Goal: Information Seeking & Learning: Learn about a topic

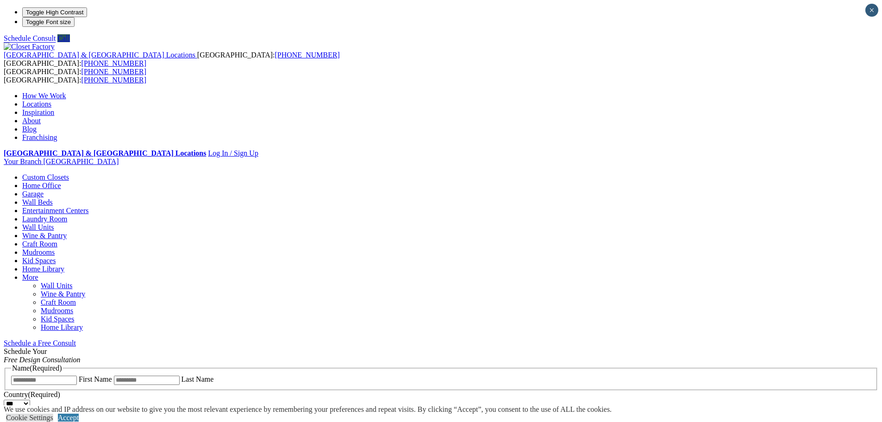
click at [55, 248] on link "Mudrooms" at bounding box center [38, 252] width 32 height 8
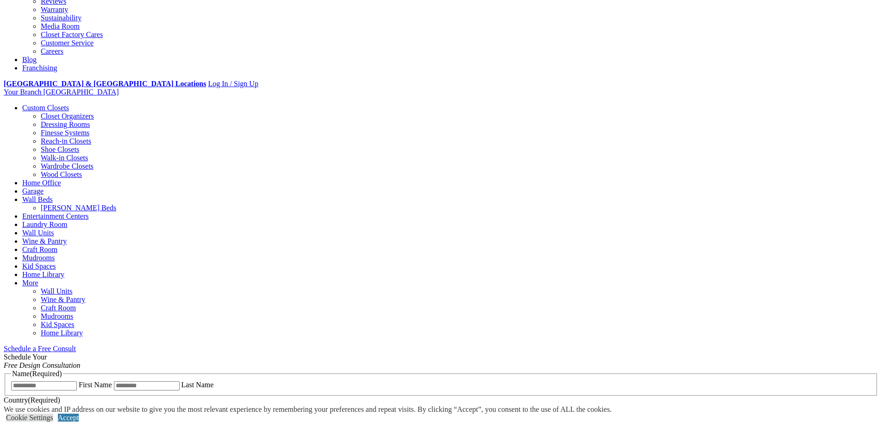
scroll to position [509, 0]
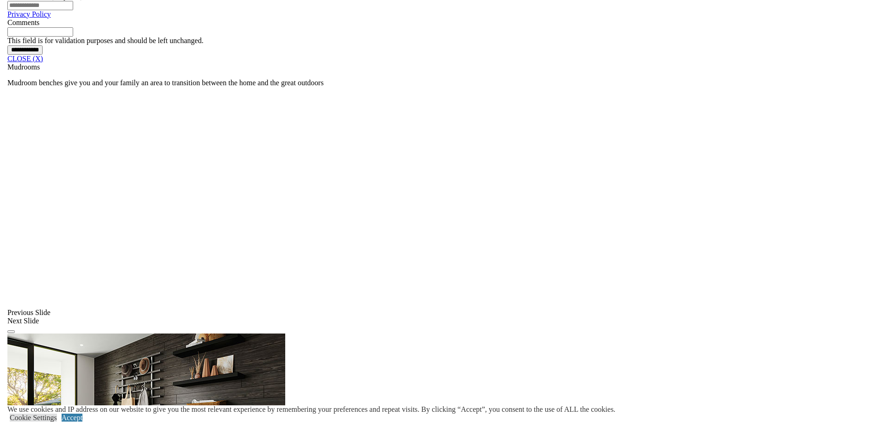
scroll to position [741, 0]
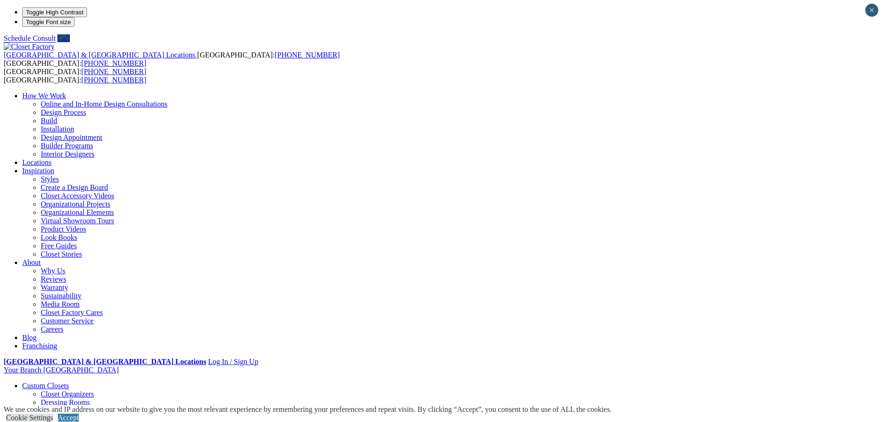
click at [69, 381] on link "Custom Closets" at bounding box center [45, 385] width 47 height 8
